Goal: Information Seeking & Learning: Learn about a topic

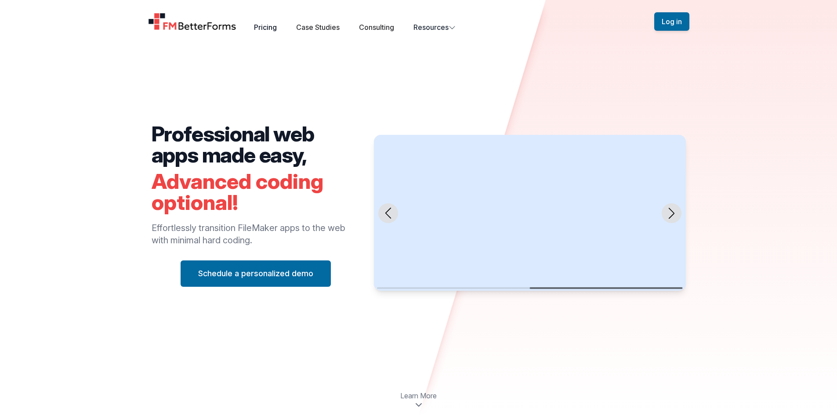
click at [270, 29] on link "Pricing" at bounding box center [265, 27] width 23 height 9
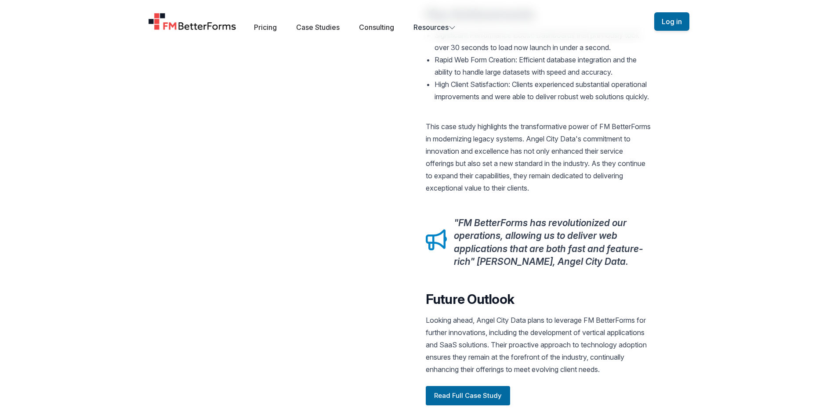
scroll to position [855, 0]
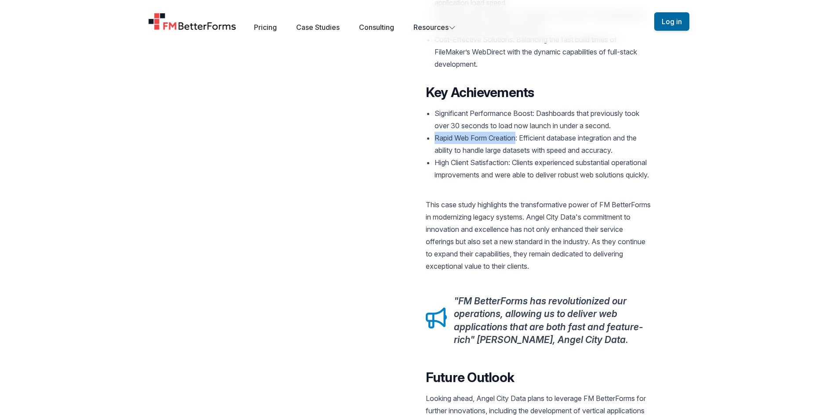
drag, startPoint x: 434, startPoint y: 126, endPoint x: 518, endPoint y: 128, distance: 84.0
click at [518, 132] on li "Rapid Web Form Creation: Efficient database integration and the ability to hand…" at bounding box center [543, 144] width 216 height 25
click at [553, 132] on li "Rapid Web Form Creation: Efficient database integration and the ability to hand…" at bounding box center [543, 144] width 216 height 25
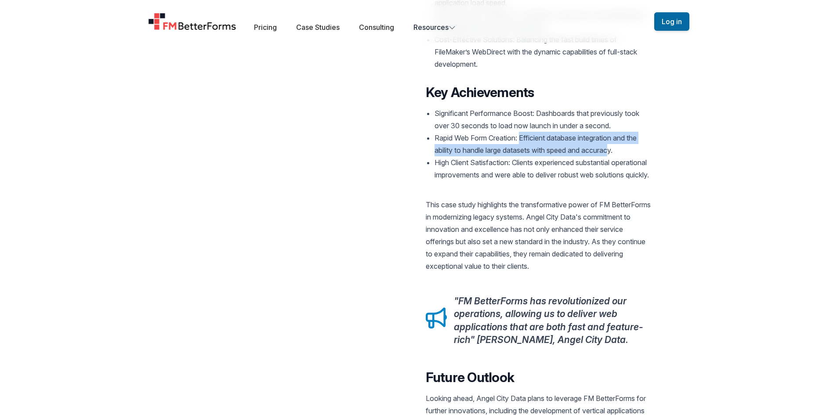
drag, startPoint x: 522, startPoint y: 126, endPoint x: 615, endPoint y: 143, distance: 94.3
click at [615, 143] on li "Rapid Web Form Creation: Efficient database integration and the ability to hand…" at bounding box center [543, 144] width 216 height 25
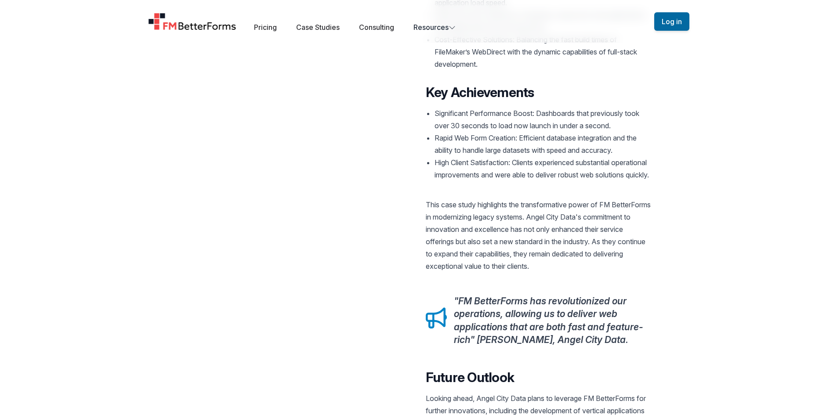
click at [464, 156] on li "High Client Satisfaction: Clients experienced substantial operational improveme…" at bounding box center [543, 168] width 216 height 25
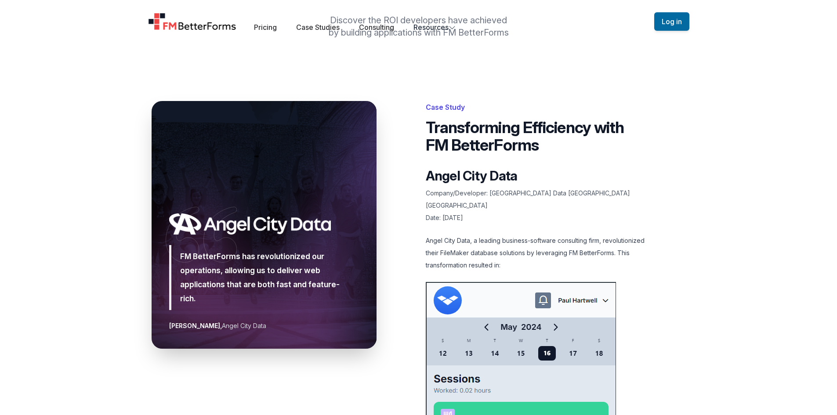
scroll to position [0, 0]
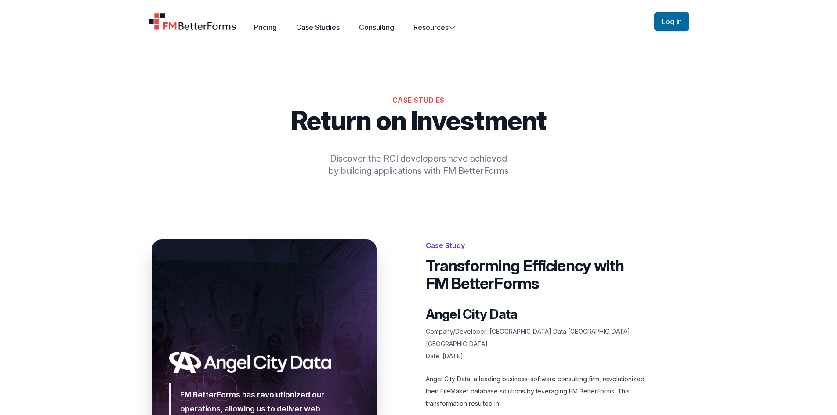
click at [314, 25] on link "Case Studies" at bounding box center [318, 27] width 44 height 9
click at [389, 29] on link "Consulting" at bounding box center [376, 27] width 35 height 9
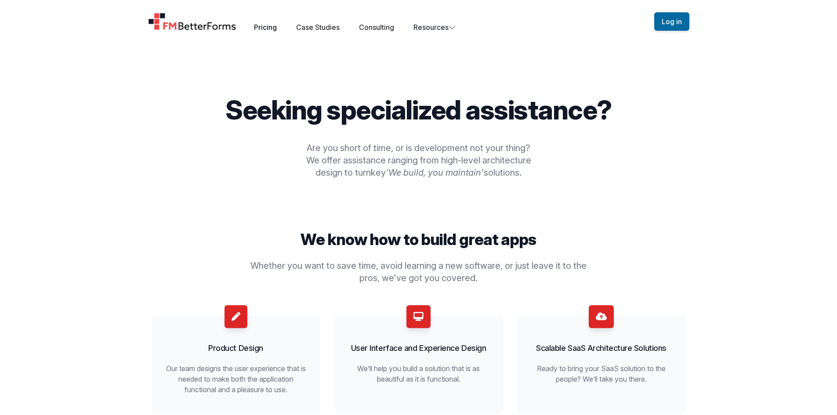
click at [269, 26] on link "Pricing" at bounding box center [265, 27] width 23 height 9
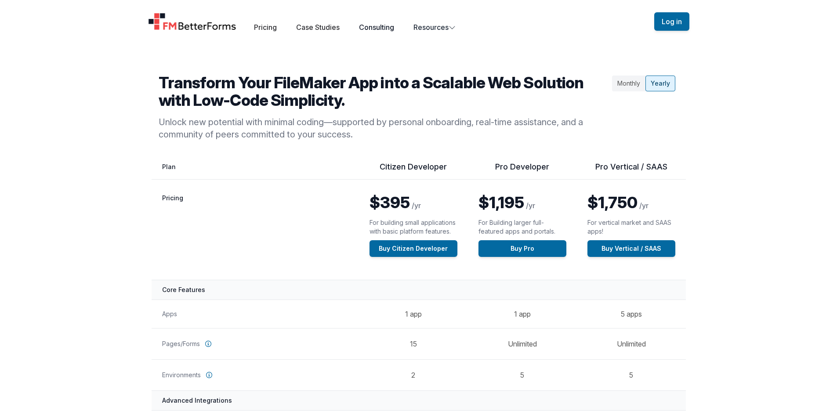
click at [378, 29] on link "Consulting" at bounding box center [376, 27] width 35 height 9
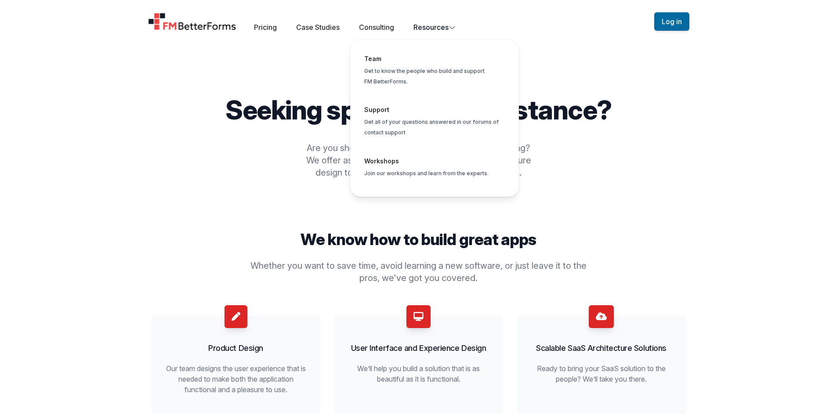
click at [429, 27] on button "Resources Team Get to know the people who build and support FM BetterForms. Sup…" at bounding box center [435, 27] width 42 height 11
click at [383, 59] on span "Global" at bounding box center [434, 72] width 155 height 51
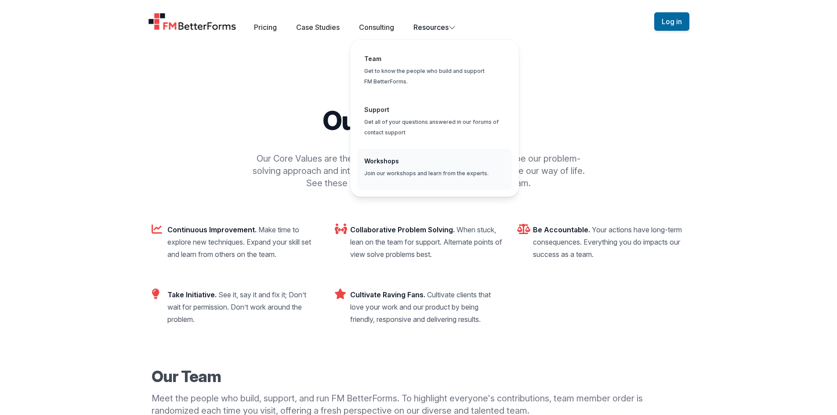
click at [386, 168] on span "Global" at bounding box center [434, 169] width 155 height 41
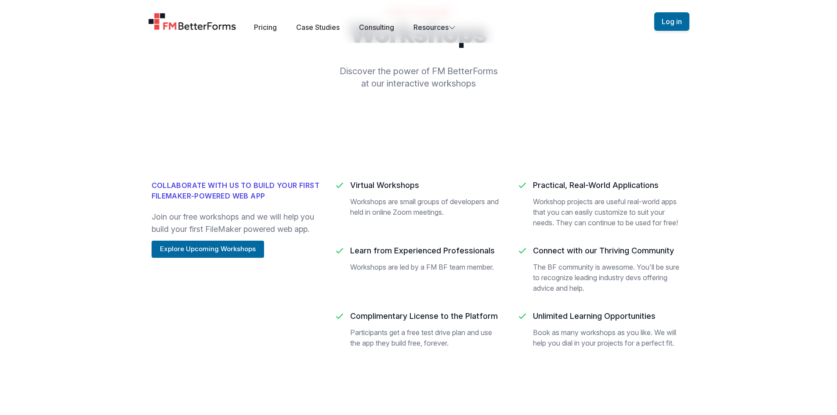
scroll to position [88, 0]
click at [237, 241] on div "Collaborate with us to build your first FileMaker-powered web app Join our free…" at bounding box center [236, 269] width 169 height 179
click at [237, 243] on button "Explore Upcoming Workshops" at bounding box center [208, 248] width 112 height 17
click at [165, 139] on div "Collaborate with us to build your first FileMaker-powered web app Join our free…" at bounding box center [419, 269] width 562 height 263
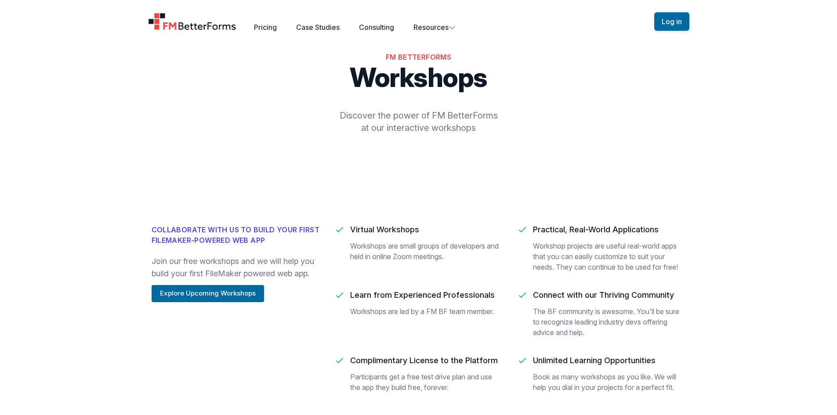
scroll to position [0, 0]
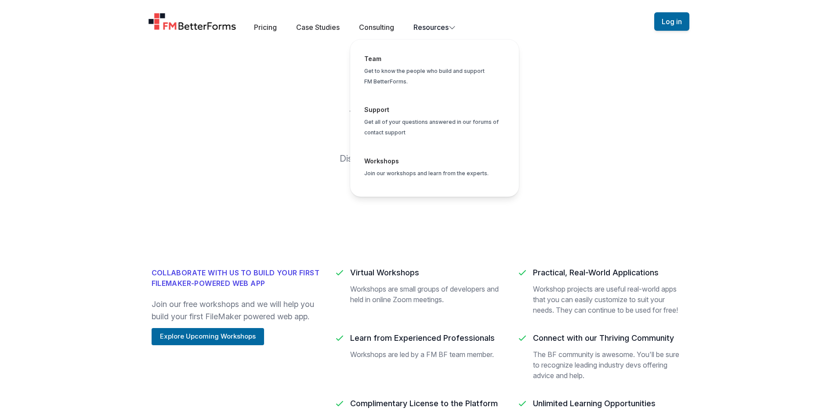
click at [442, 26] on button "Resources Team Get to know the people who build and support FM BetterForms. Sup…" at bounding box center [435, 27] width 42 height 11
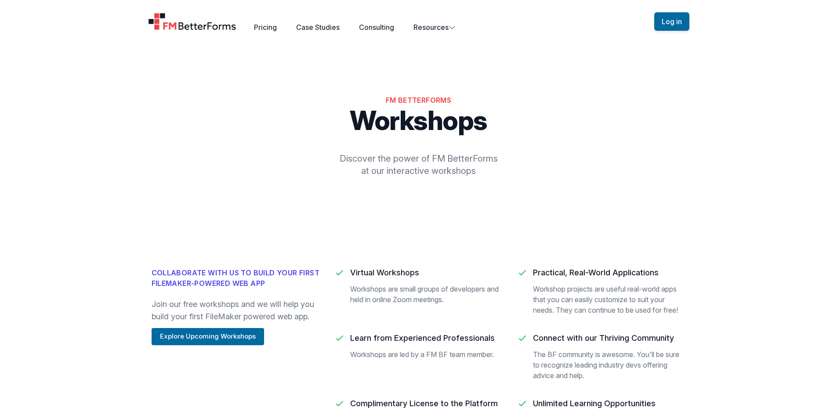
click at [217, 94] on div "FM BetterForms Workshops Discover the power of FM BetterForms at our interactiv…" at bounding box center [419, 139] width 562 height 173
